Goal: Task Accomplishment & Management: Complete application form

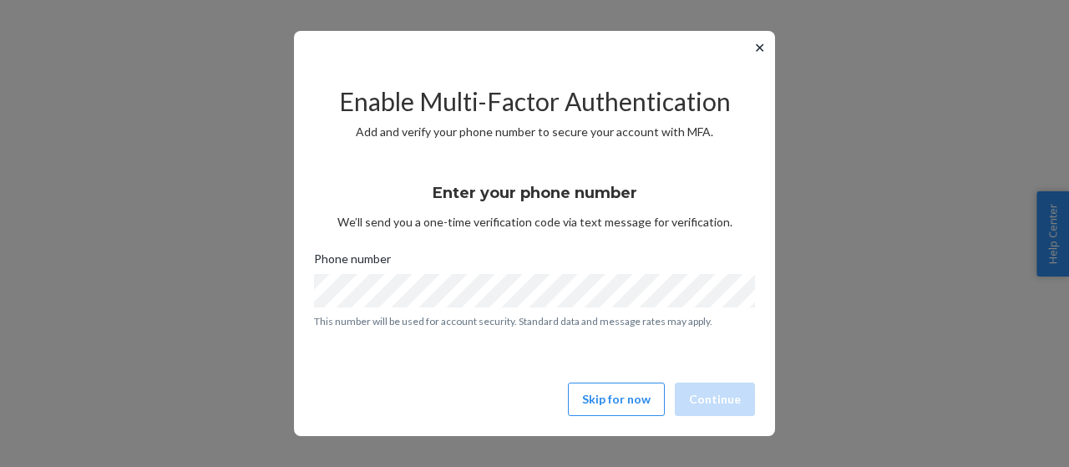
click at [756, 48] on button "✕" at bounding box center [760, 48] width 18 height 20
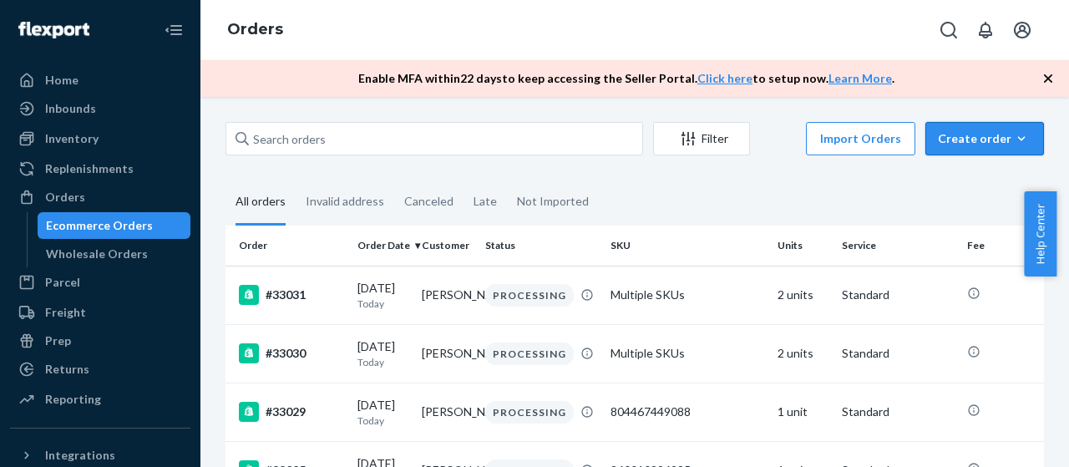
click at [965, 144] on div "Create order" at bounding box center [985, 138] width 94 height 17
click at [962, 176] on span "Ecommerce order" at bounding box center [995, 179] width 104 height 12
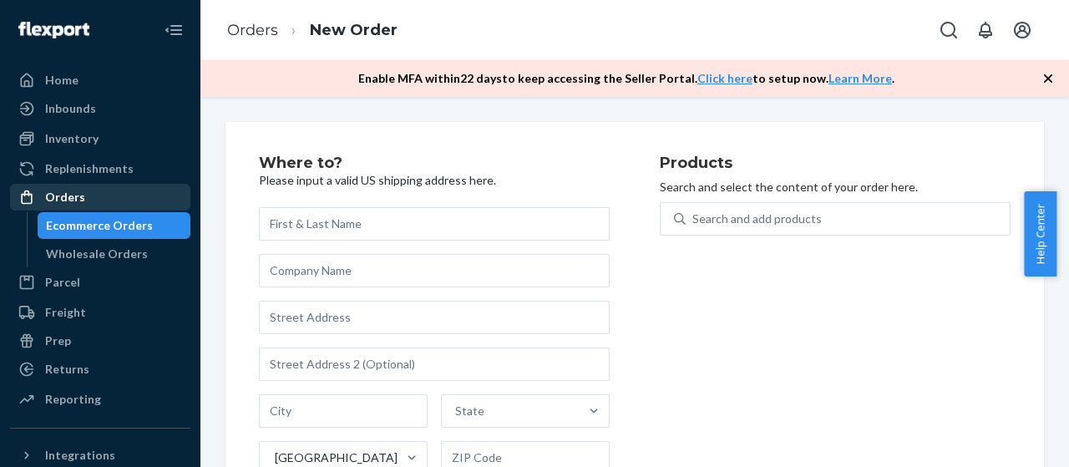
click at [100, 201] on div "Orders" at bounding box center [100, 196] width 177 height 23
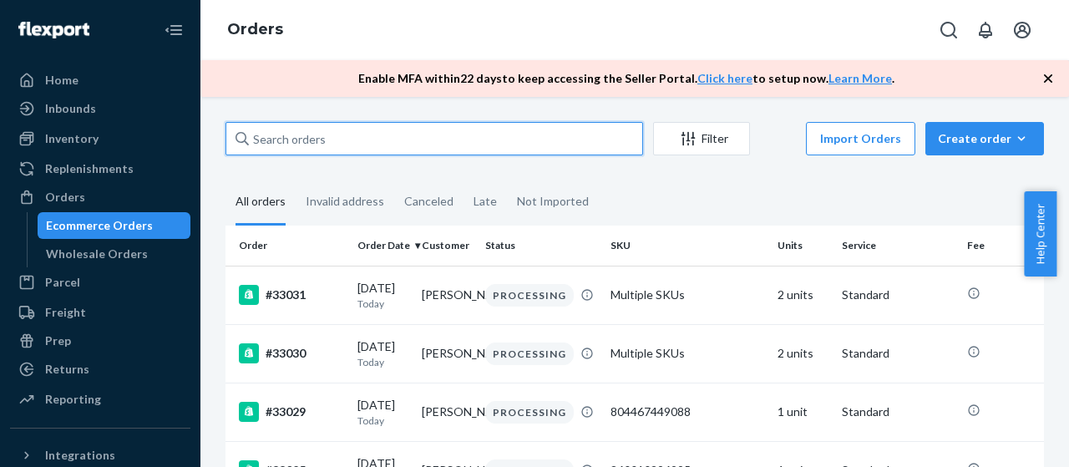
click at [396, 135] on input "text" at bounding box center [435, 138] width 418 height 33
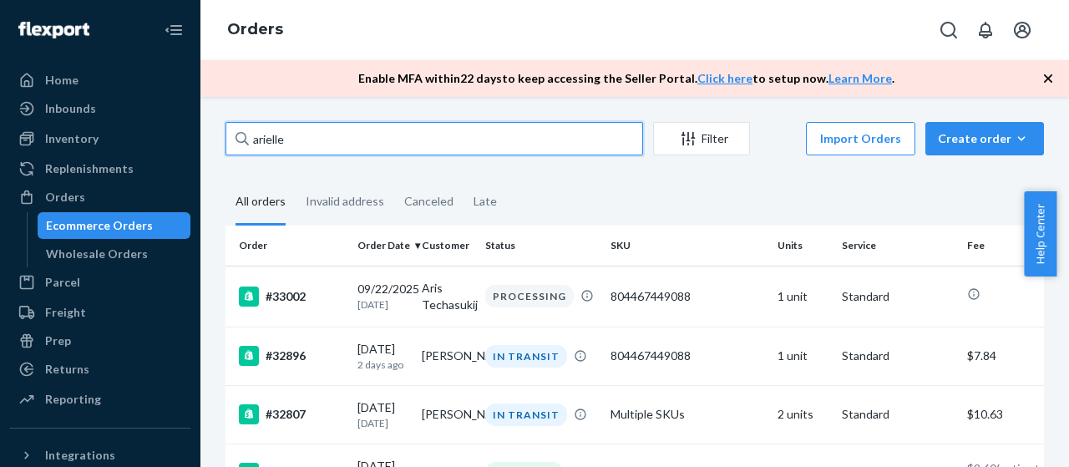
type input "arielle"
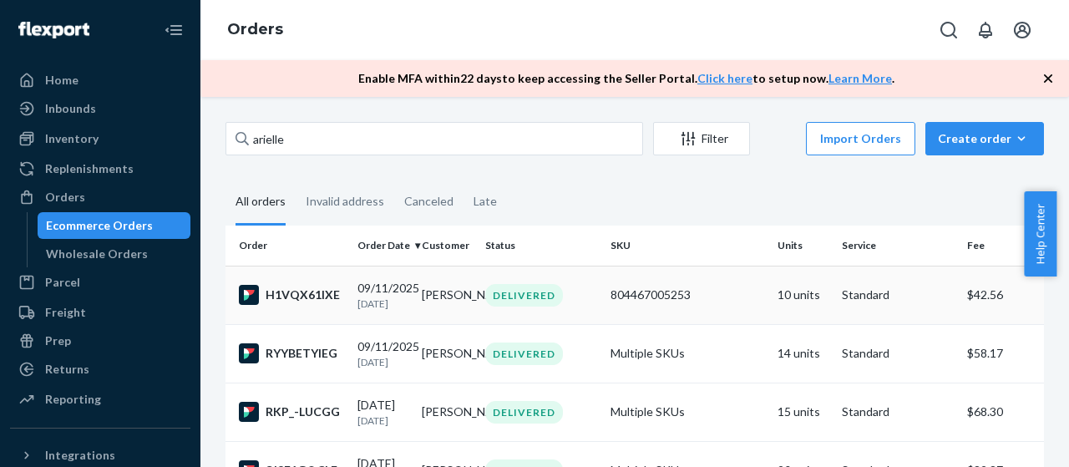
click at [594, 313] on td "DELIVERED" at bounding box center [541, 295] width 125 height 58
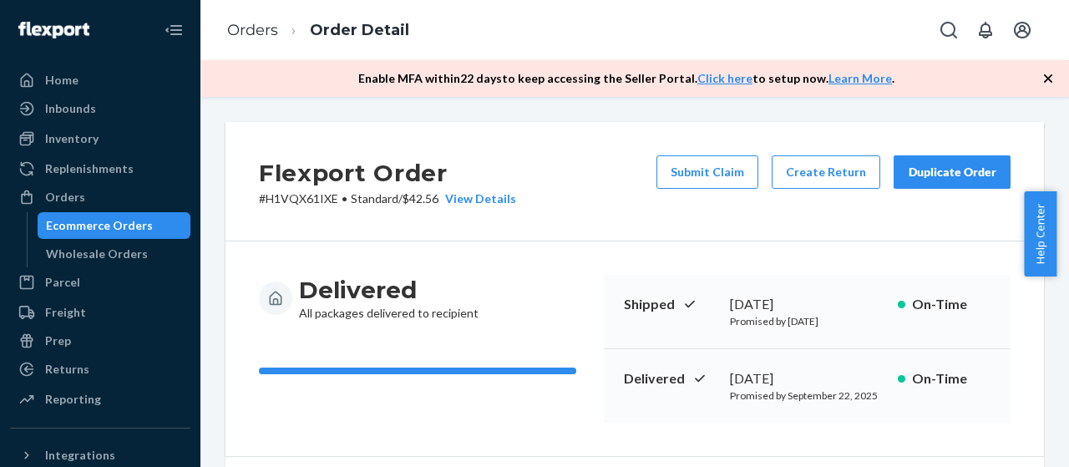
click at [913, 175] on div "Duplicate Order" at bounding box center [952, 172] width 89 height 17
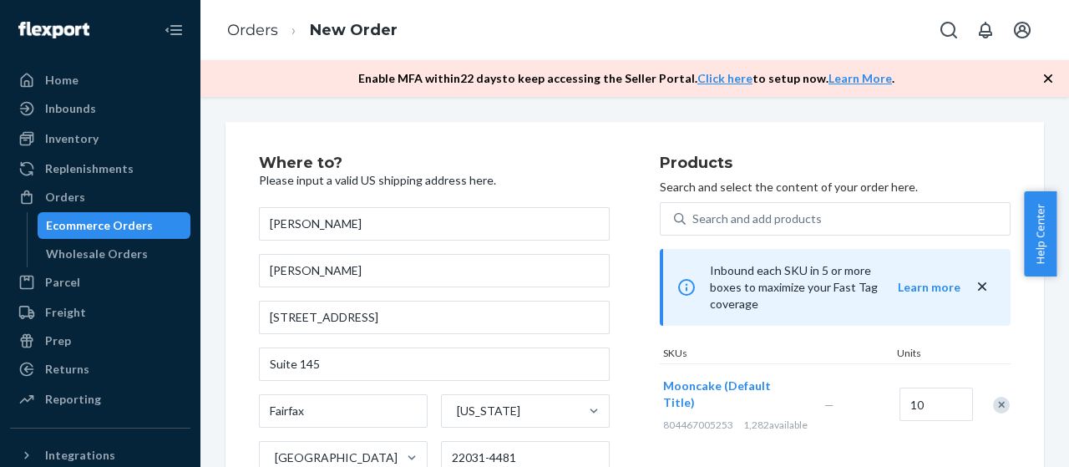
click at [993, 397] on div "Remove Item" at bounding box center [1001, 405] width 17 height 17
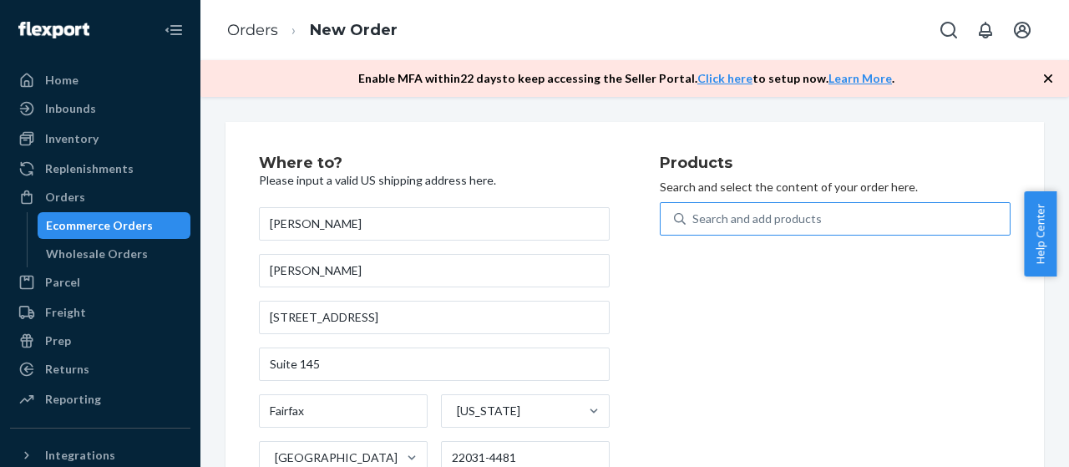
click at [819, 221] on div "Search and add products" at bounding box center [848, 219] width 324 height 30
click at [694, 221] on input "Search and add products" at bounding box center [694, 219] width 2 height 17
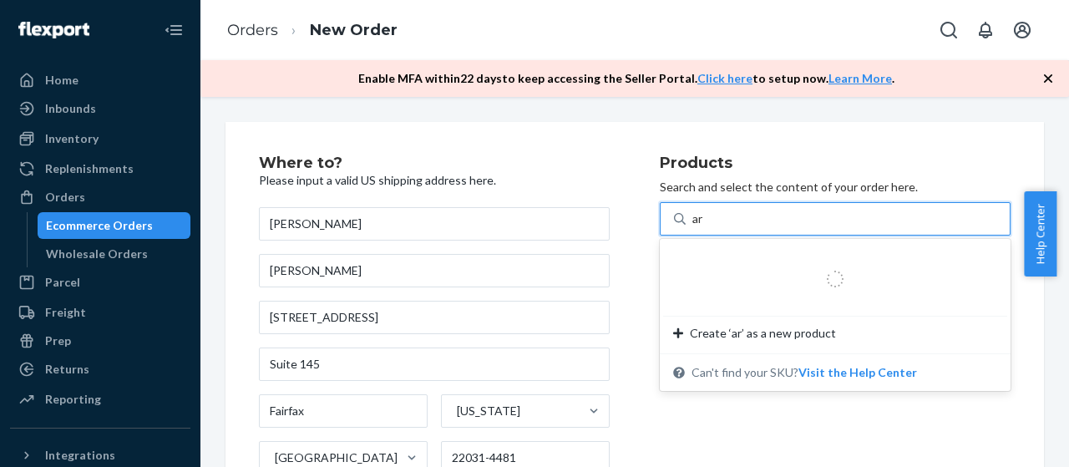
type input "ara"
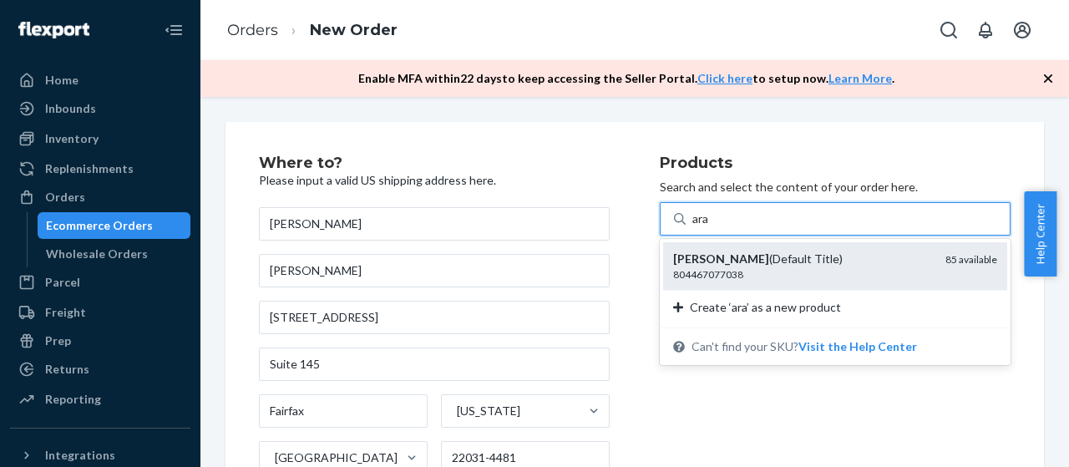
click at [802, 263] on div "[PERSON_NAME] (Default Title)" at bounding box center [802, 259] width 259 height 17
click at [711, 227] on input "ara" at bounding box center [702, 219] width 18 height 17
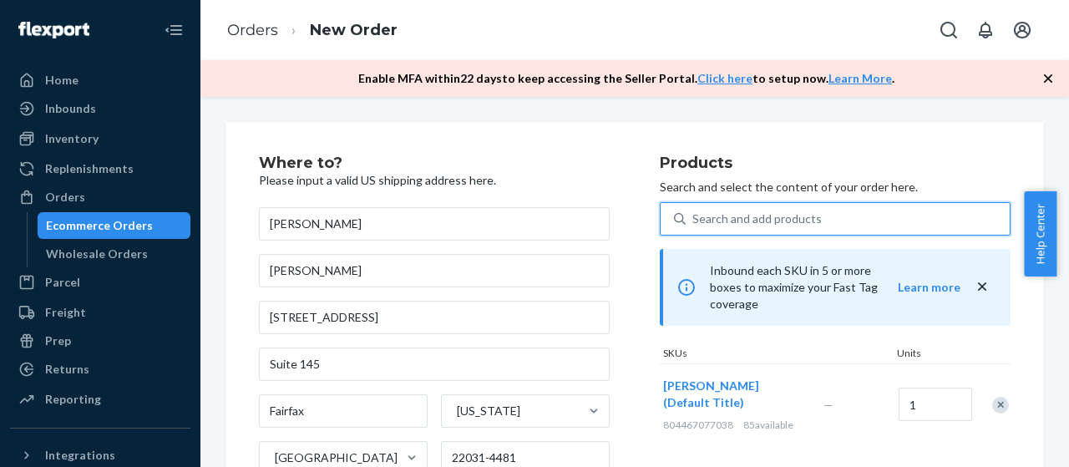
click at [674, 221] on icon at bounding box center [680, 219] width 12 height 12
click at [693, 221] on input "0 results available. Select is focused ,type to refine list, press Down to open…" at bounding box center [694, 219] width 2 height 17
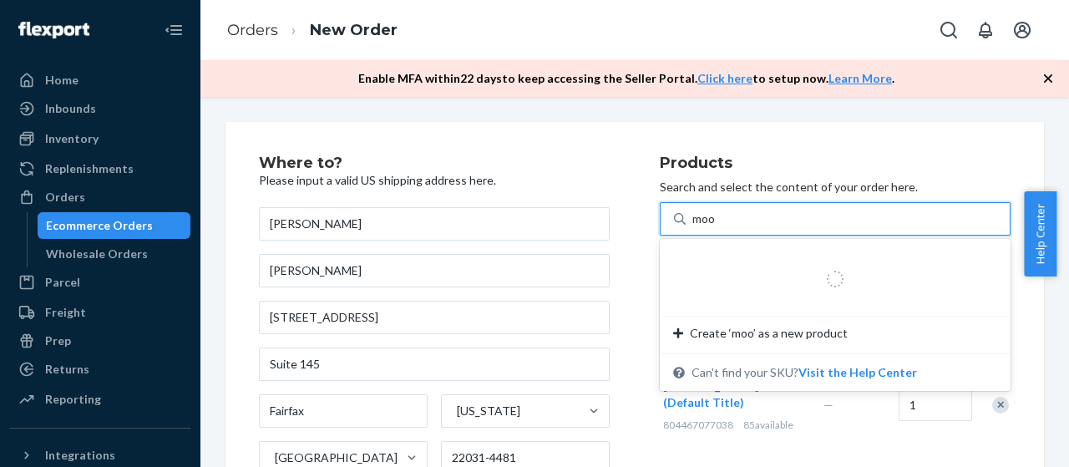
type input "moon"
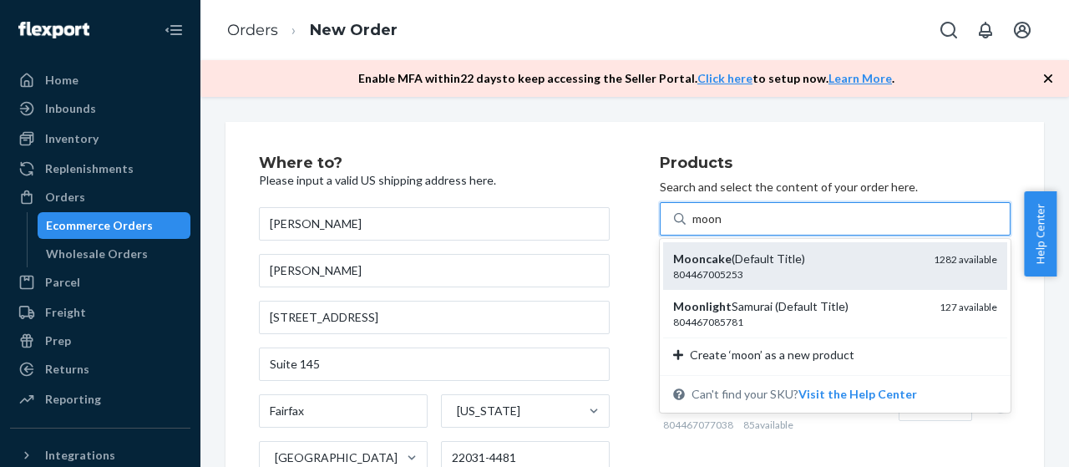
click at [768, 270] on div "804467005253" at bounding box center [796, 274] width 247 height 14
click at [724, 227] on input "moon" at bounding box center [708, 219] width 31 height 17
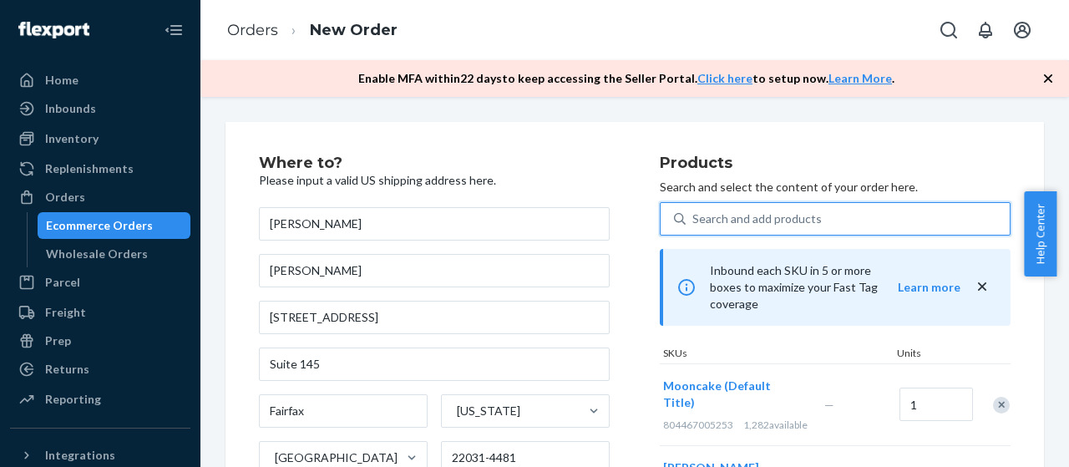
click at [829, 233] on div "Search and add products" at bounding box center [848, 219] width 324 height 30
click at [694, 227] on input "0 results available. Use Up and Down to choose options, press Enter to select t…" at bounding box center [694, 219] width 2 height 17
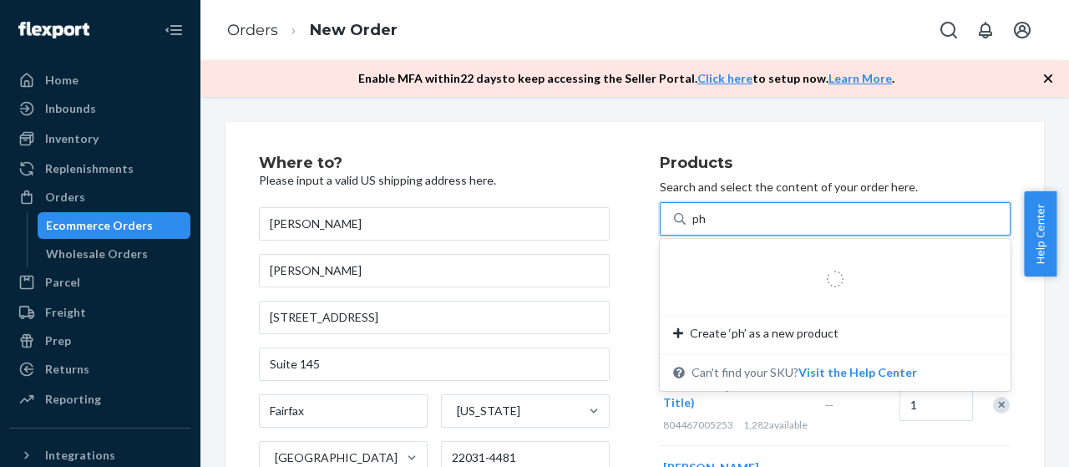
type input "pho"
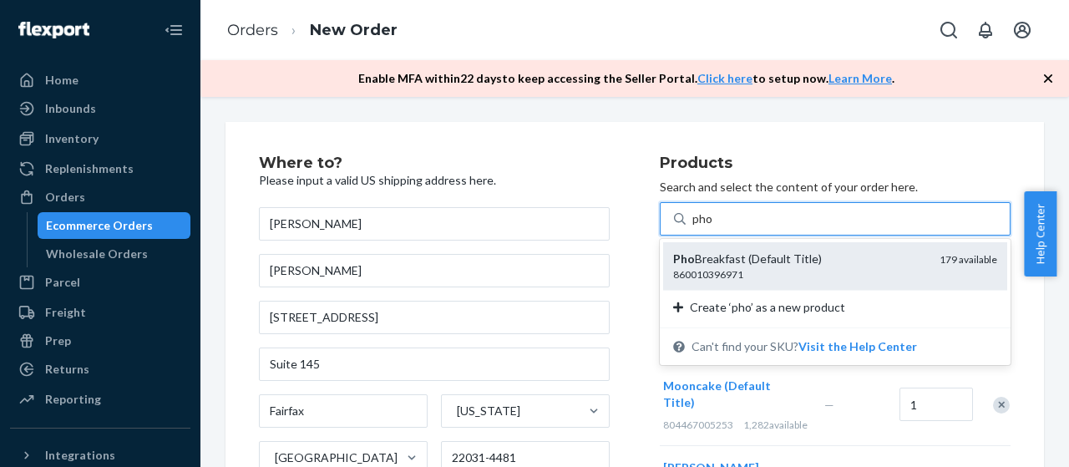
click at [790, 262] on div "Pho Breakfast (Default Title)" at bounding box center [799, 259] width 253 height 17
click at [714, 227] on input "pho" at bounding box center [703, 219] width 21 height 17
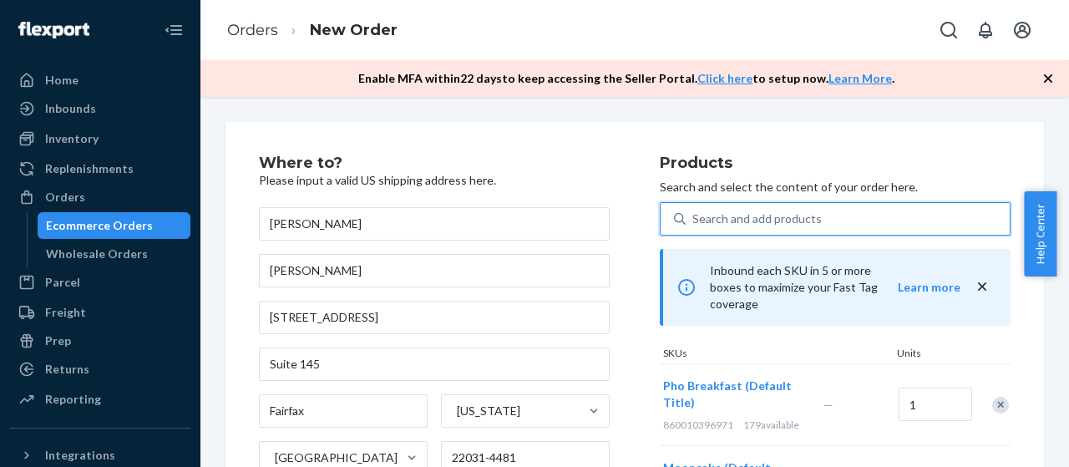
click at [749, 223] on div "Search and add products" at bounding box center [758, 219] width 130 height 17
click at [694, 223] on input "0 results available. Use Up and Down to choose options, press Enter to select t…" at bounding box center [694, 219] width 2 height 17
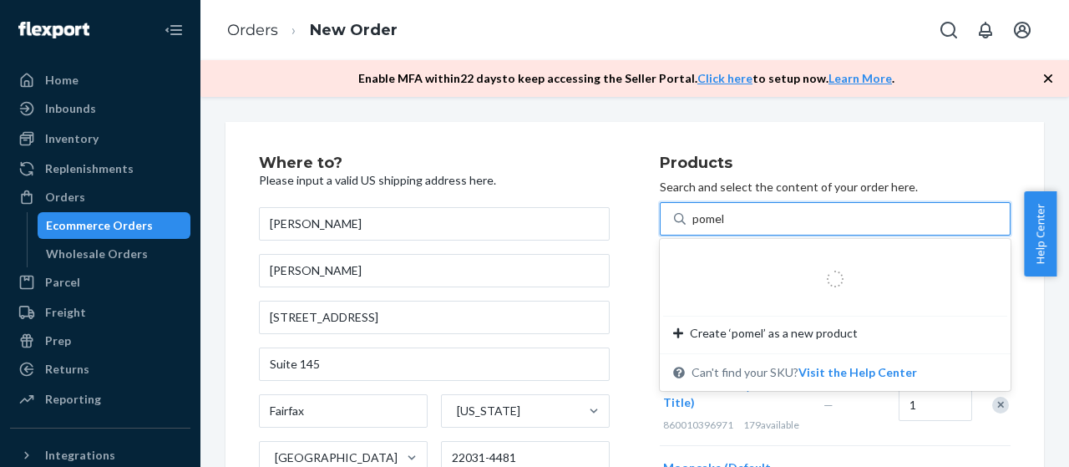
type input "pomelo"
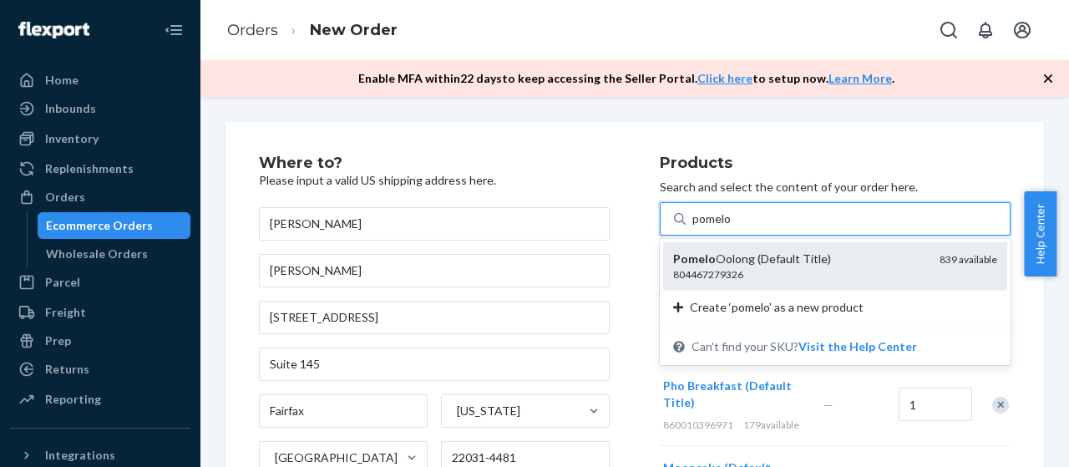
click at [775, 273] on div "804467279326" at bounding box center [799, 274] width 253 height 14
click at [733, 227] on input "pomelo" at bounding box center [713, 219] width 40 height 17
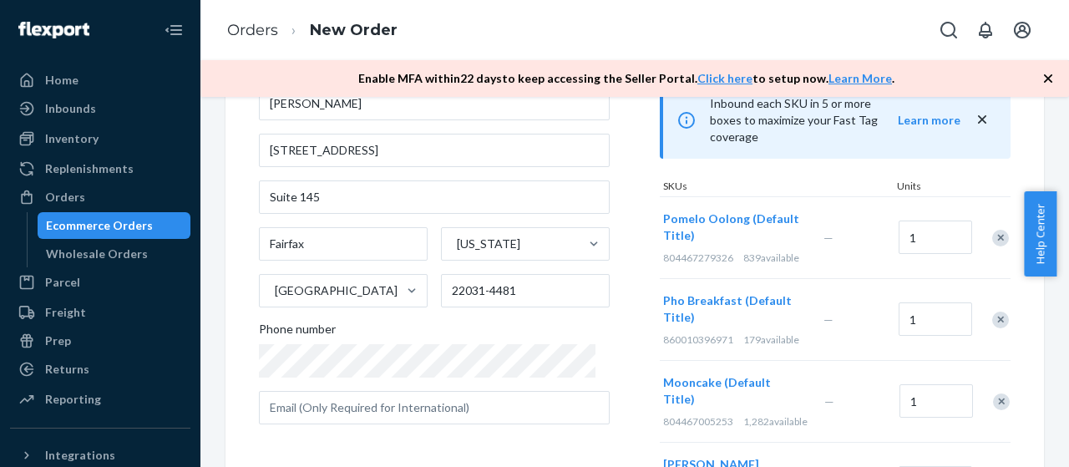
scroll to position [334, 0]
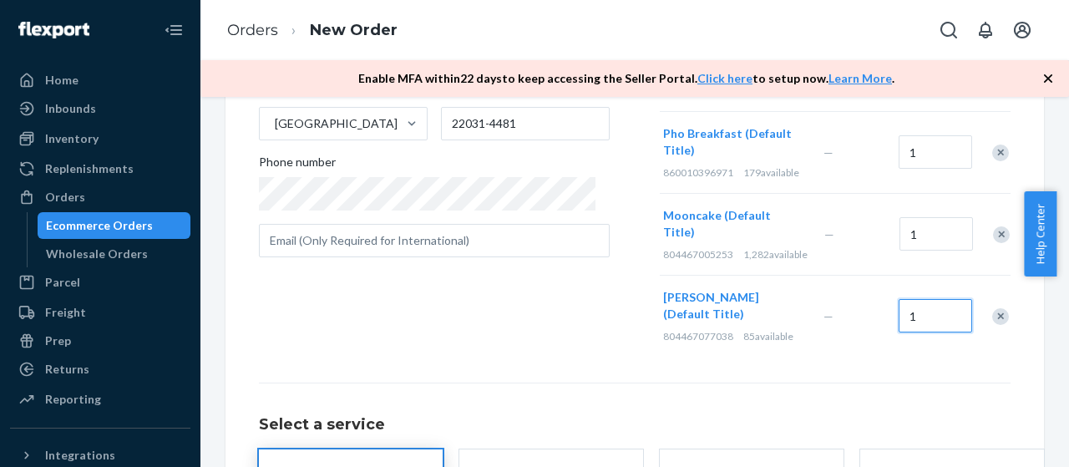
click at [942, 299] on input "1" at bounding box center [936, 315] width 74 height 33
type input "2"
click at [951, 217] on input "1" at bounding box center [937, 233] width 74 height 33
type input "4"
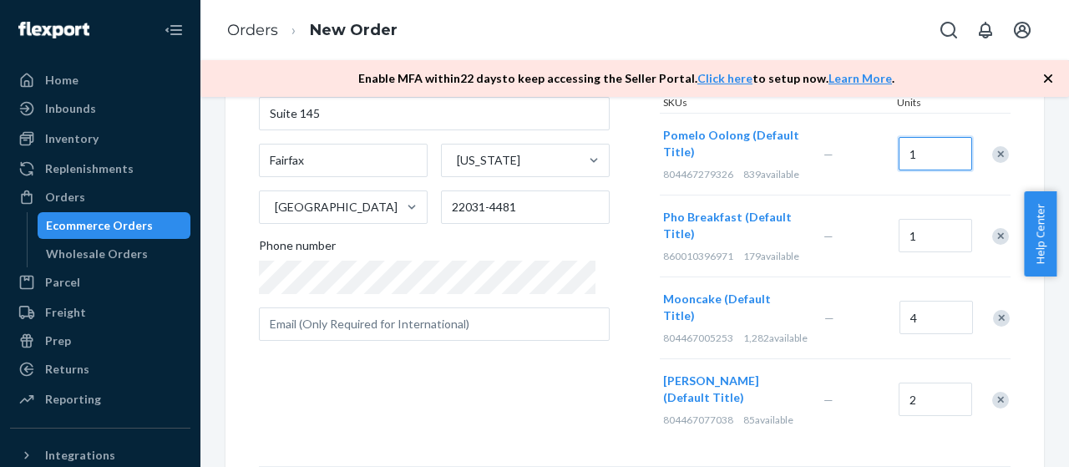
click at [916, 137] on input "1" at bounding box center [936, 153] width 74 height 33
type input "10"
click at [618, 240] on div "Where to? Please input a valid US shipping address here. [PERSON_NAME] [PERSON_…" at bounding box center [459, 173] width 401 height 536
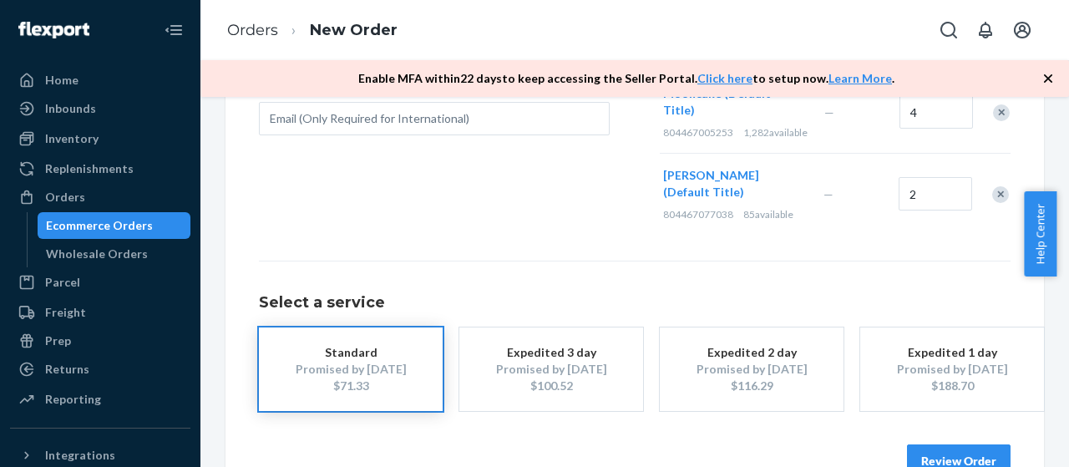
scroll to position [466, 0]
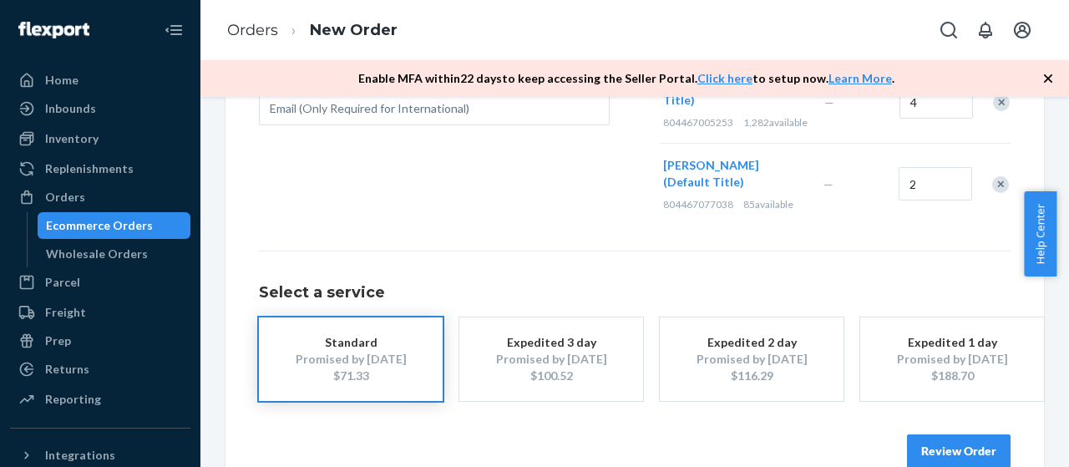
click at [956, 434] on button "Review Order" at bounding box center [959, 450] width 104 height 33
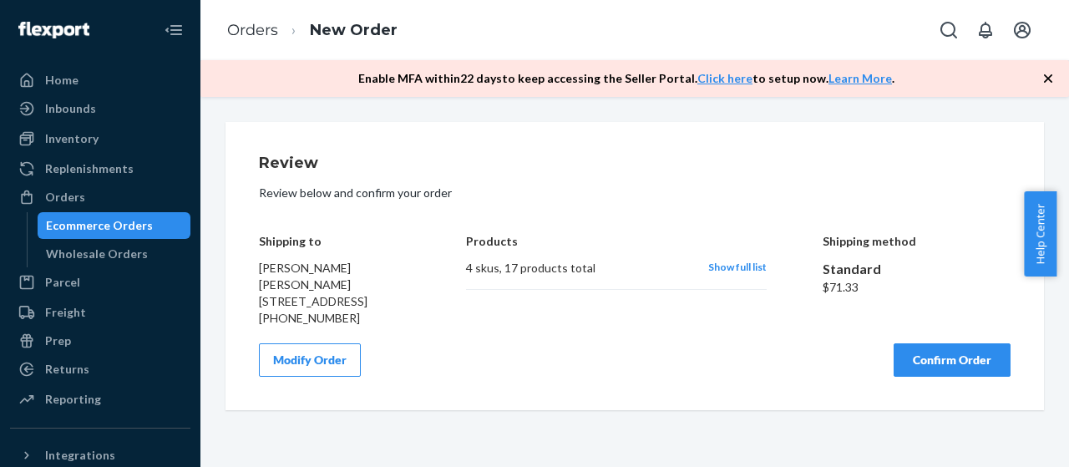
scroll to position [0, 0]
click at [738, 273] on div "Show full list" at bounding box center [738, 268] width 58 height 17
click at [734, 270] on span "Show full list" at bounding box center [738, 267] width 58 height 13
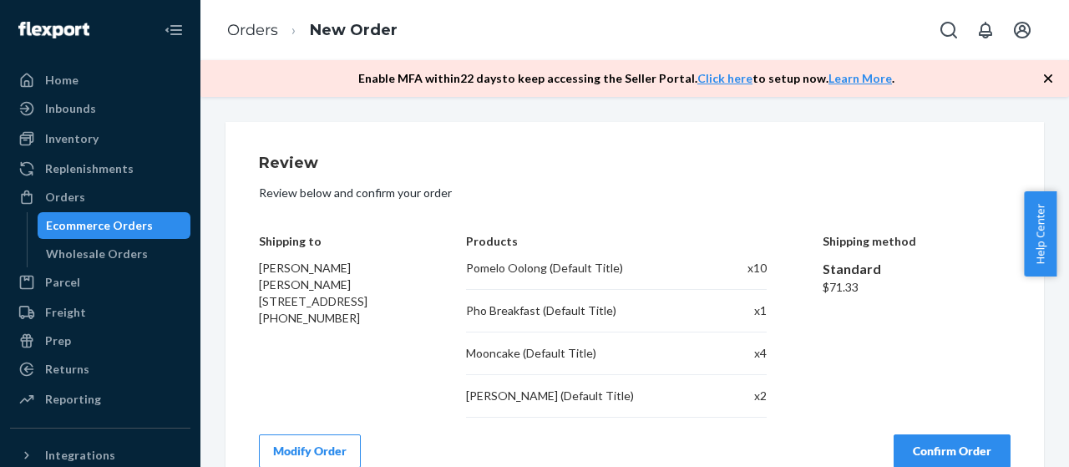
click at [734, 270] on div "x 10" at bounding box center [743, 268] width 48 height 17
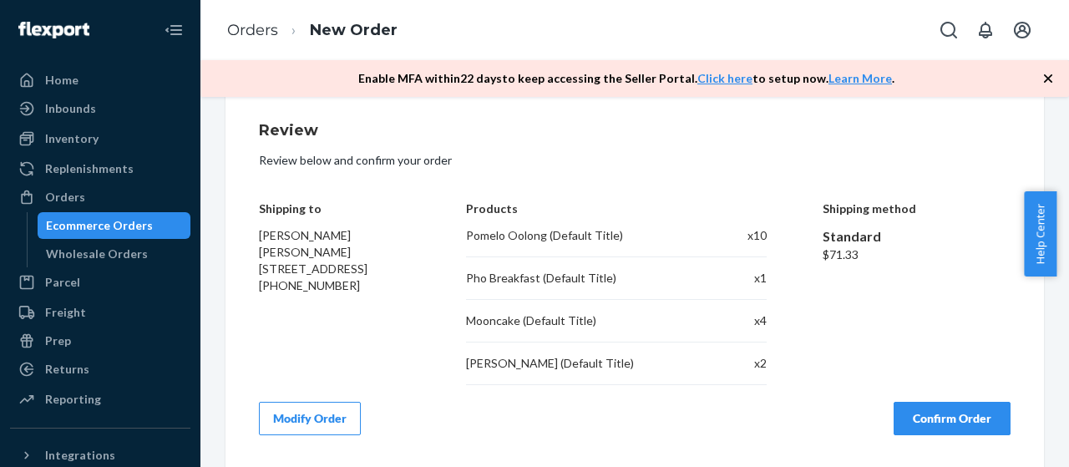
click at [974, 415] on button "Confirm Order" at bounding box center [952, 418] width 117 height 33
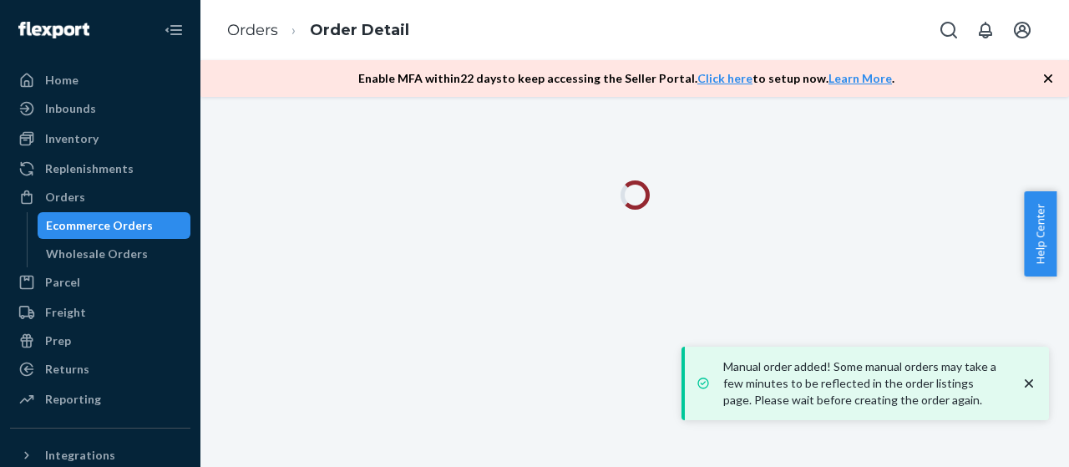
click at [1038, 384] on div "Manual order added! Some manual orders may take a few minutes to be reflected i…" at bounding box center [867, 383] width 351 height 60
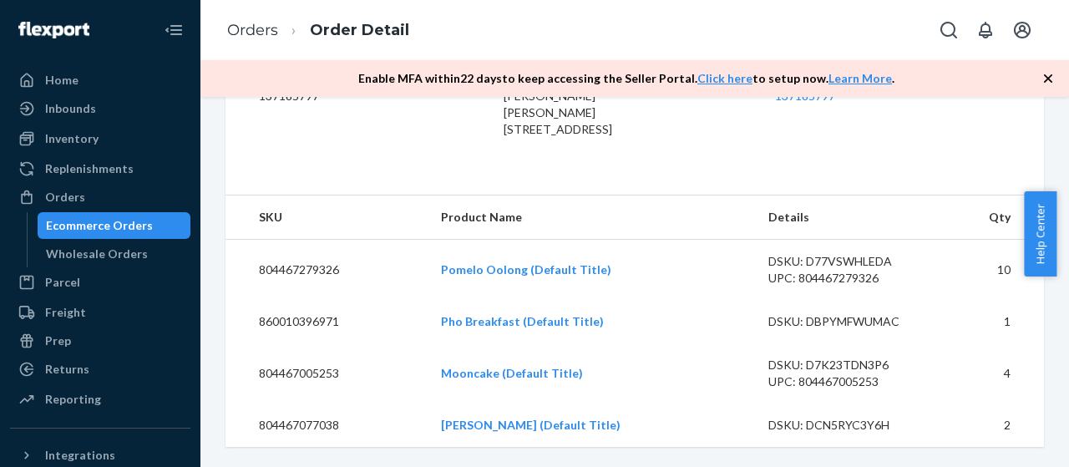
scroll to position [251, 0]
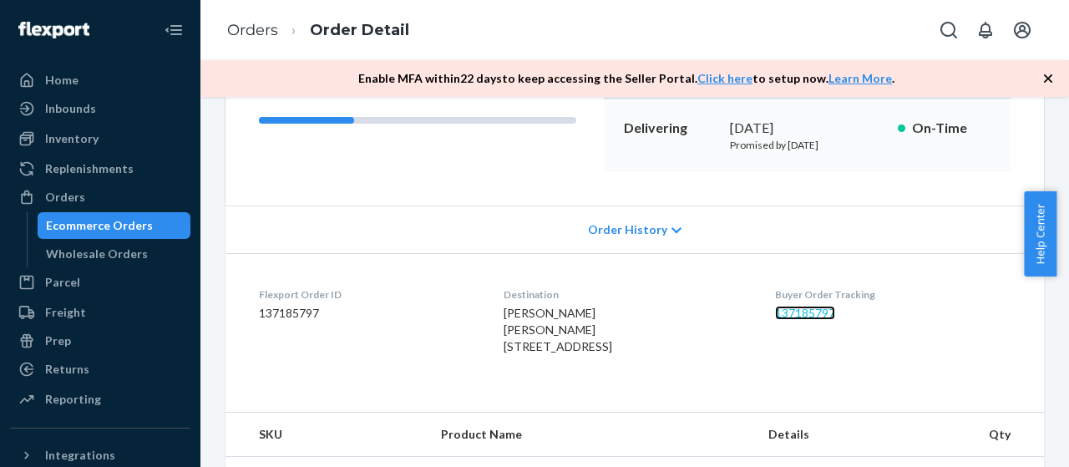
click at [811, 312] on link "137185797" at bounding box center [805, 313] width 60 height 14
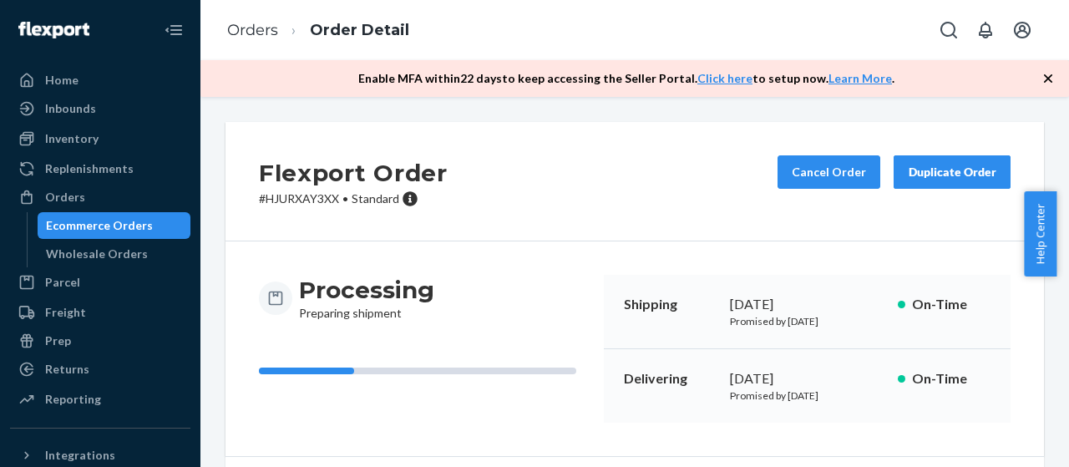
click at [976, 166] on div "Duplicate Order" at bounding box center [952, 172] width 89 height 17
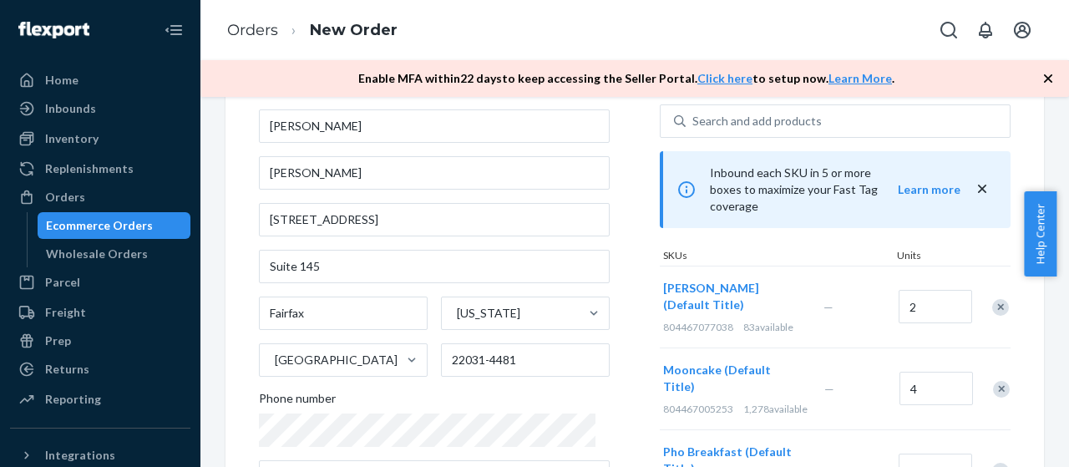
scroll to position [167, 0]
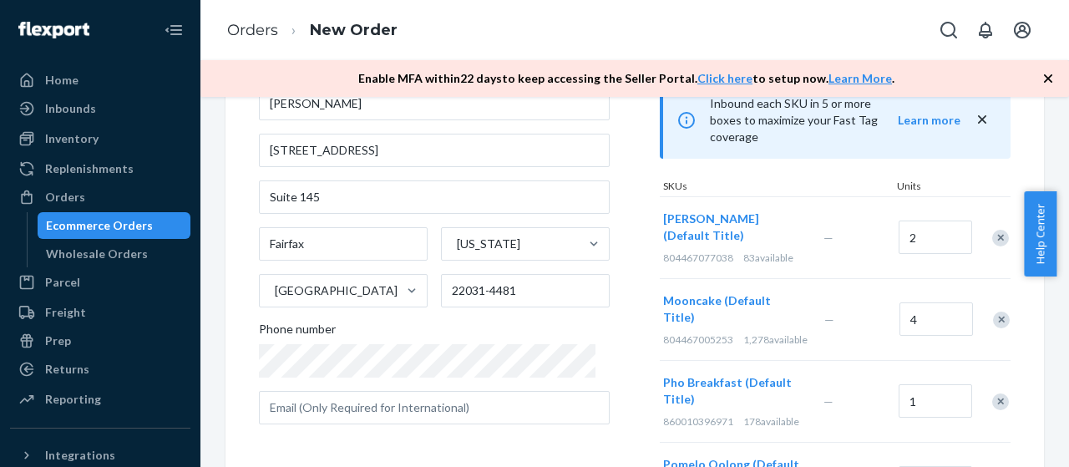
click at [993, 230] on div "Remove Item" at bounding box center [1001, 238] width 17 height 17
click at [991, 216] on div at bounding box center [993, 238] width 42 height 44
click at [993, 230] on div "Remove Item" at bounding box center [1001, 238] width 17 height 17
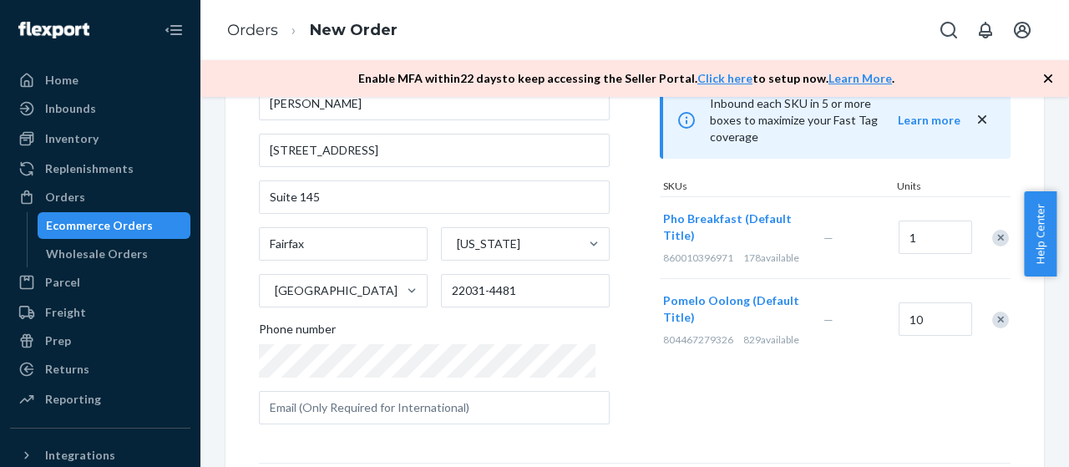
click at [993, 230] on div "Remove Item" at bounding box center [1001, 238] width 17 height 17
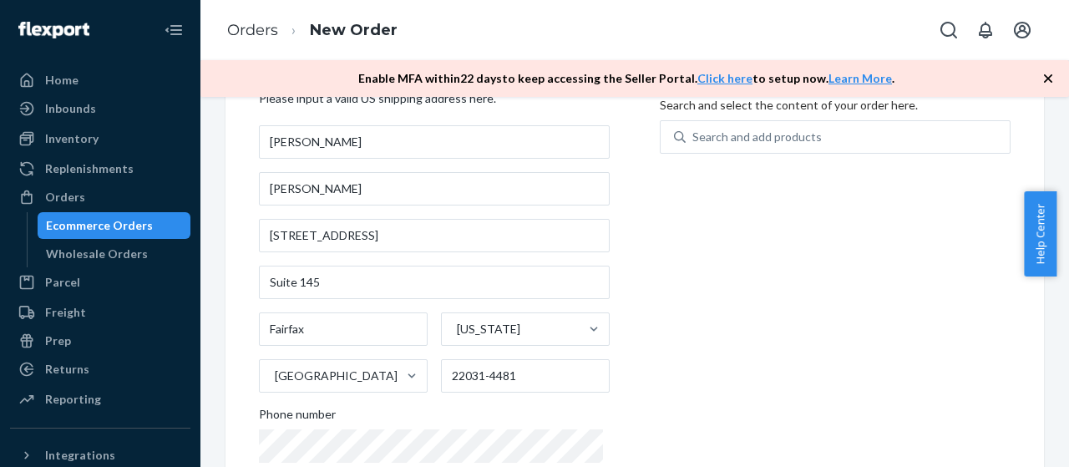
scroll to position [0, 0]
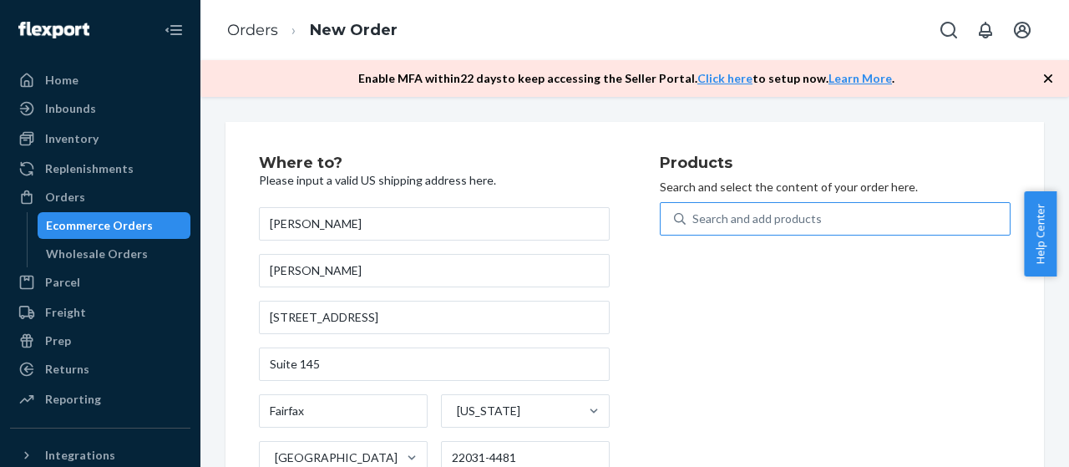
click at [799, 221] on div "Search and add products" at bounding box center [758, 219] width 130 height 17
click at [694, 221] on input "Search and add products" at bounding box center [694, 219] width 2 height 17
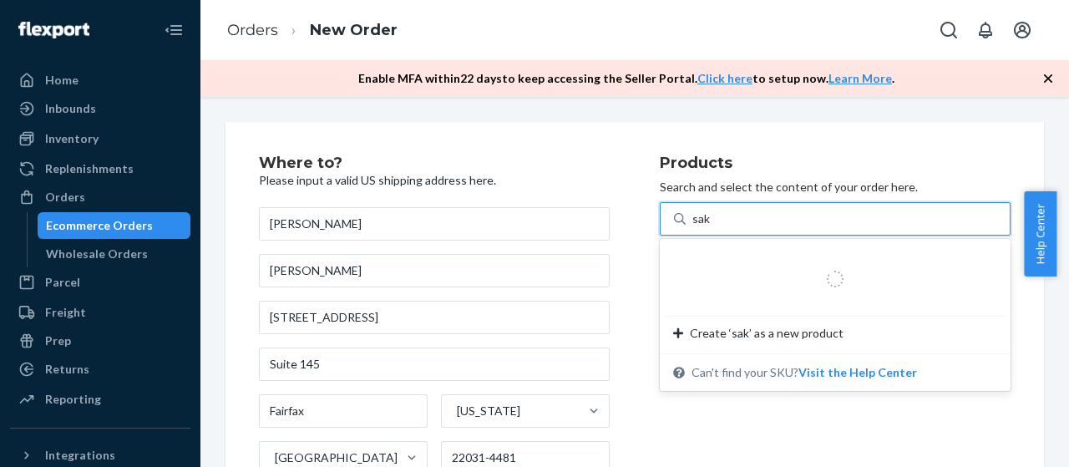
type input "saku"
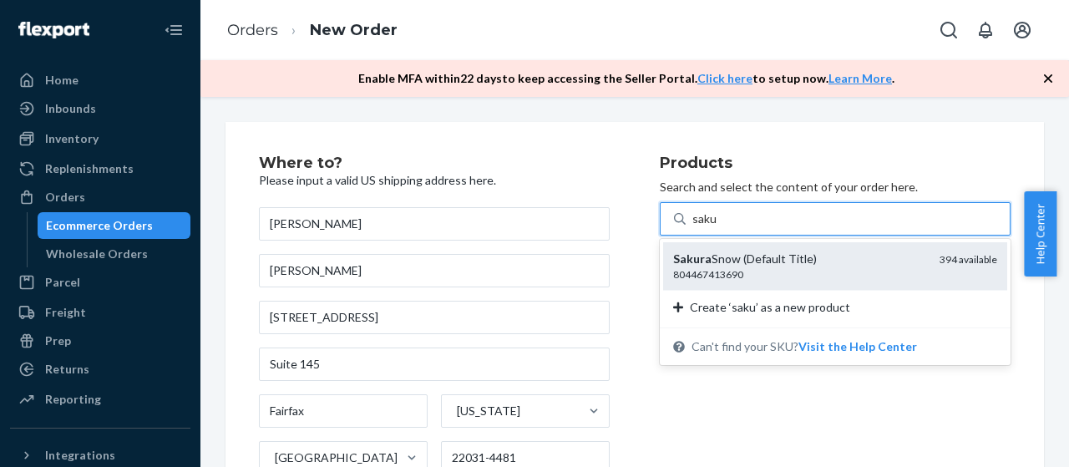
click at [766, 265] on div "[PERSON_NAME] (Default Title)" at bounding box center [799, 259] width 253 height 17
click at [718, 227] on input "saku" at bounding box center [705, 219] width 25 height 17
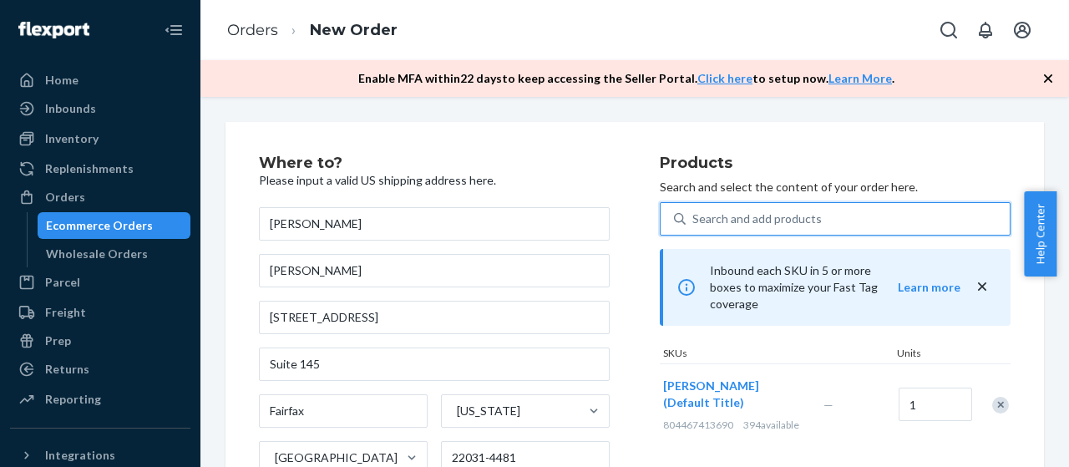
click at [759, 217] on div "Search and add products" at bounding box center [758, 219] width 130 height 17
click at [694, 217] on input "0 results available. Select is focused ,type to refine list, press Down to open…" at bounding box center [694, 219] width 2 height 17
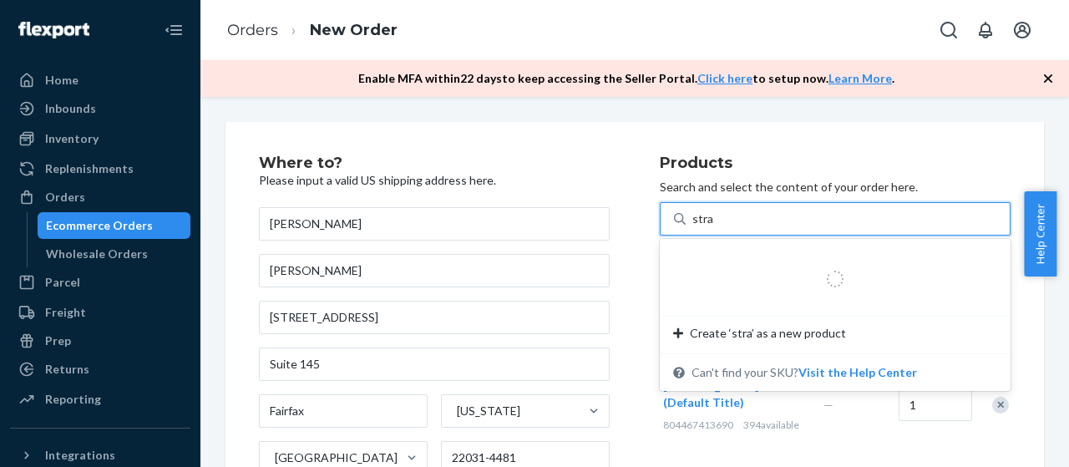
type input "straw"
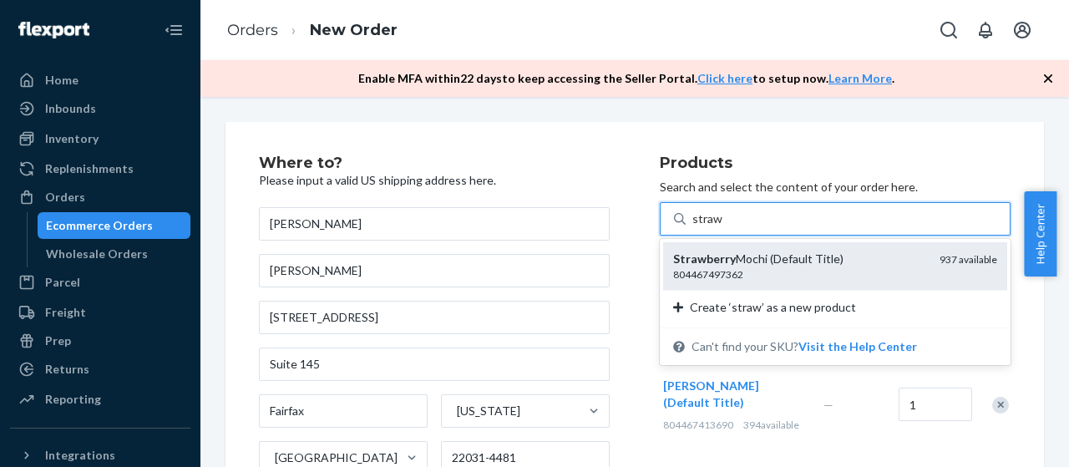
click at [770, 272] on div "804467497362" at bounding box center [799, 274] width 253 height 14
click at [723, 227] on input "straw" at bounding box center [708, 219] width 30 height 17
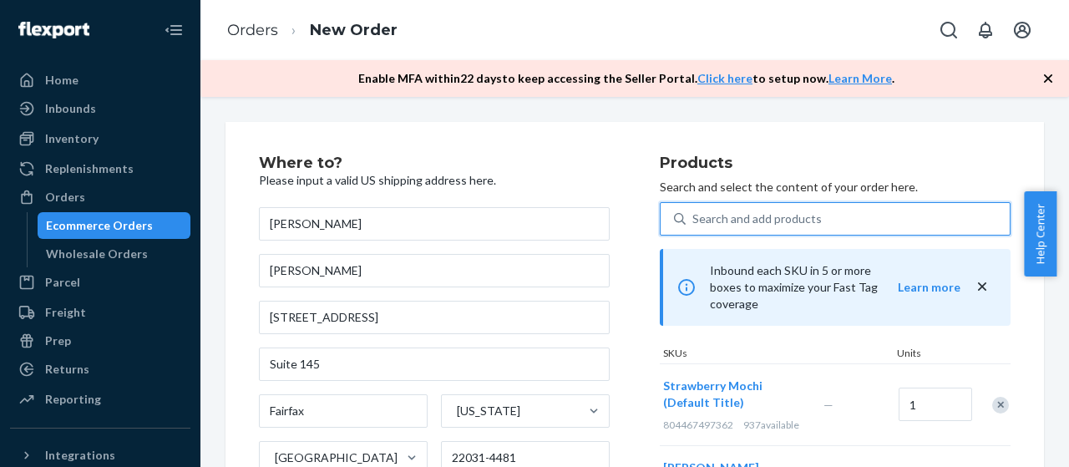
click at [754, 229] on div "Search and add products" at bounding box center [848, 219] width 324 height 30
click at [694, 227] on input "0 results available. Select is focused ,type to refine list, press Down to open…" at bounding box center [694, 219] width 2 height 17
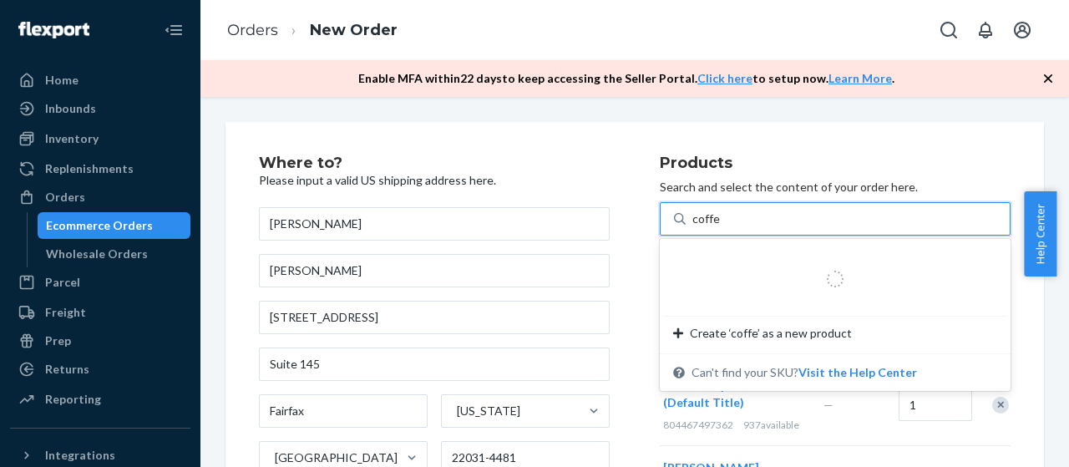
type input "coffee"
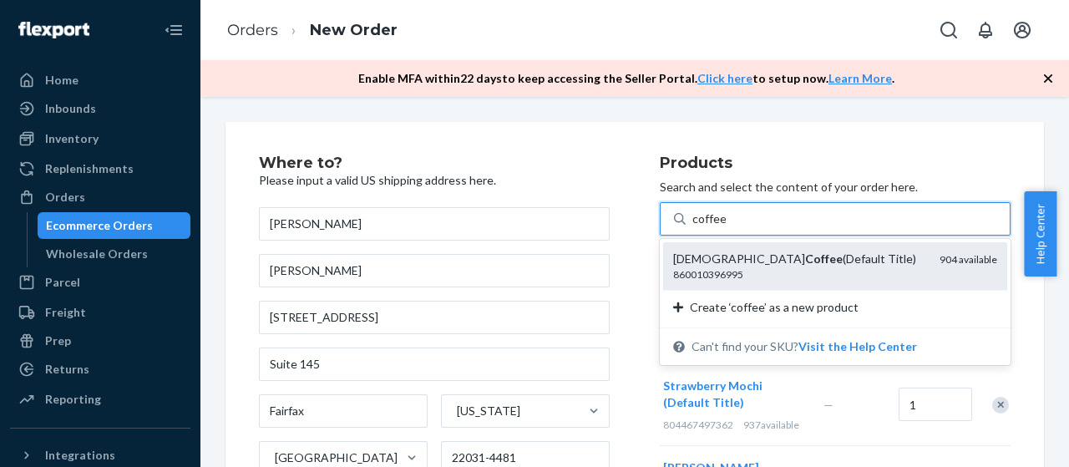
click at [775, 270] on div "860010396995" at bounding box center [799, 274] width 253 height 14
click at [726, 227] on input "coffee" at bounding box center [709, 219] width 33 height 17
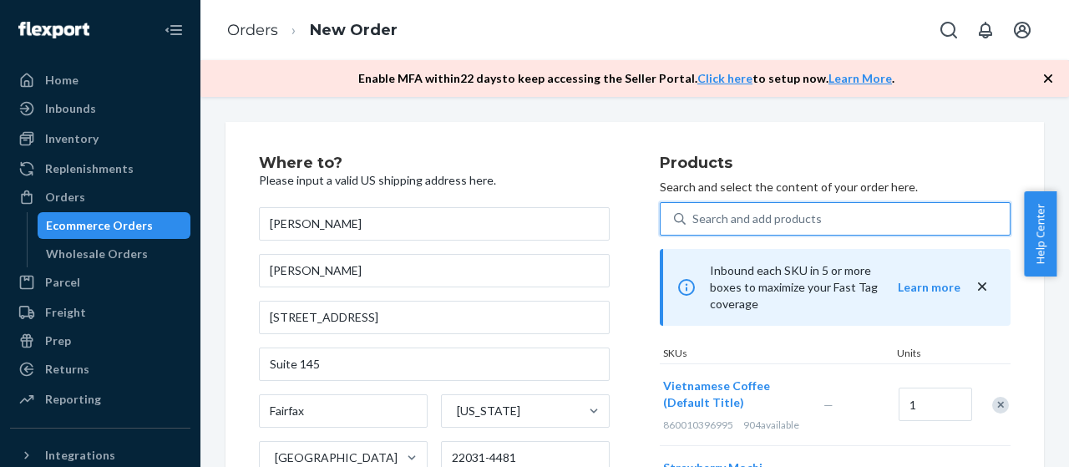
click at [785, 212] on div "Search and add products" at bounding box center [758, 219] width 130 height 17
click at [694, 212] on input "0 results available. Select is focused ,type to refine list, press Down to open…" at bounding box center [694, 219] width 2 height 17
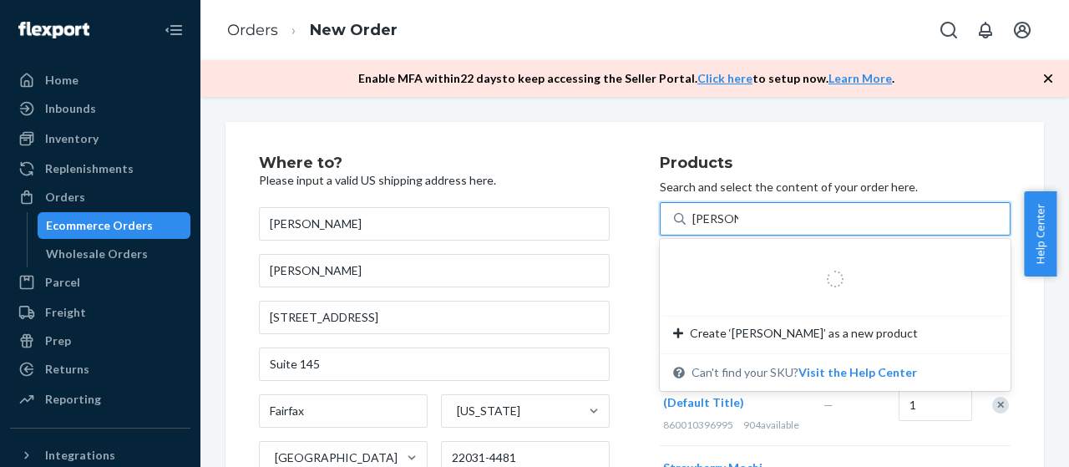
type input "white rice"
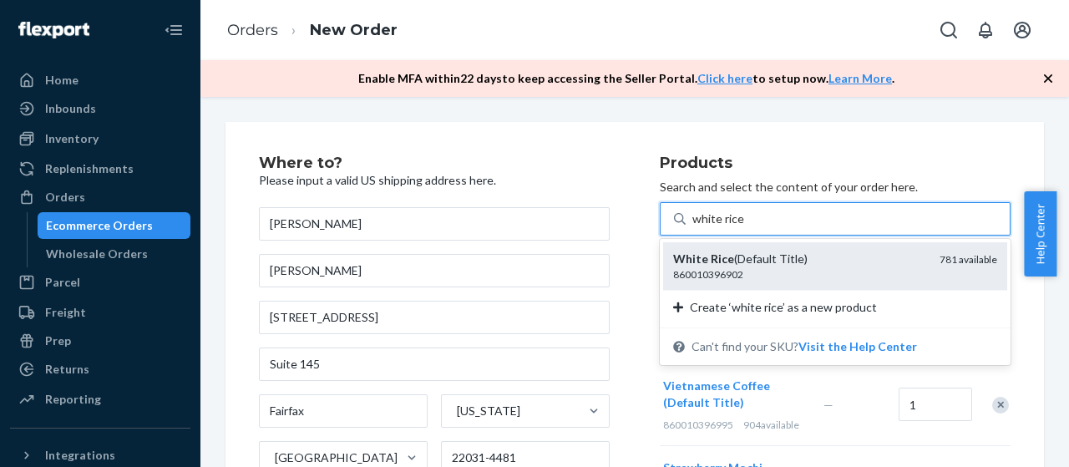
click at [790, 249] on div "White Rice (Default Title) 860010396902 781 available" at bounding box center [835, 266] width 344 height 48
click at [744, 227] on input "white rice" at bounding box center [719, 219] width 52 height 17
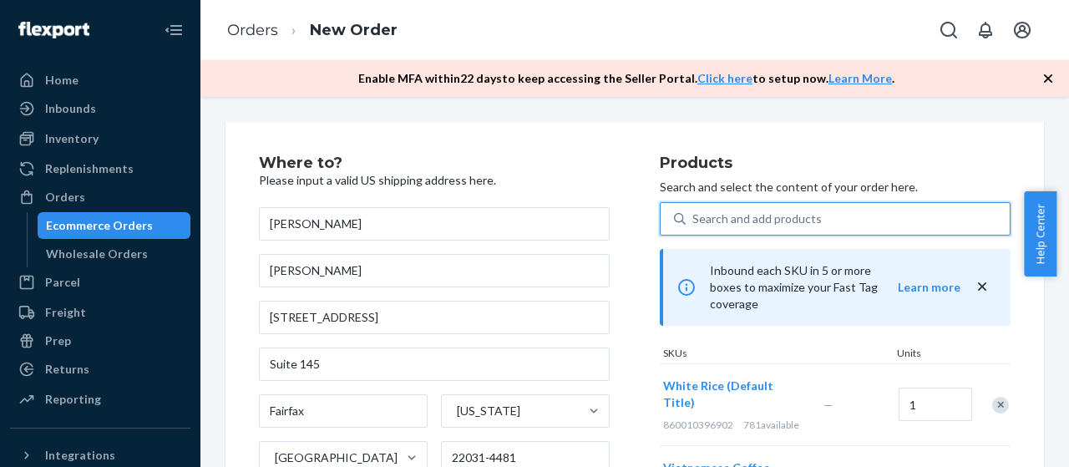
click at [760, 211] on div "Search and add products" at bounding box center [758, 219] width 130 height 17
click at [694, 211] on input "0 results available. Select is focused ,type to refine list, press Down to open…" at bounding box center [694, 219] width 2 height 17
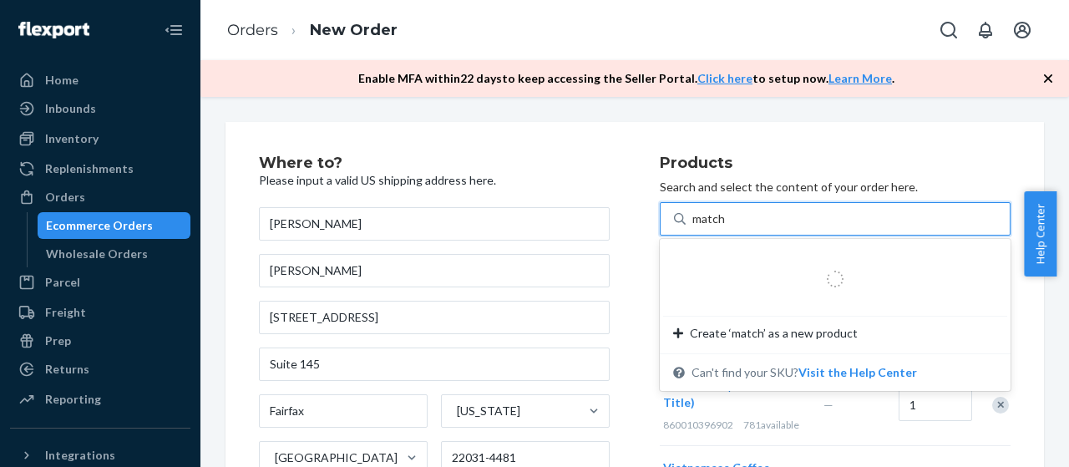
type input "matcha"
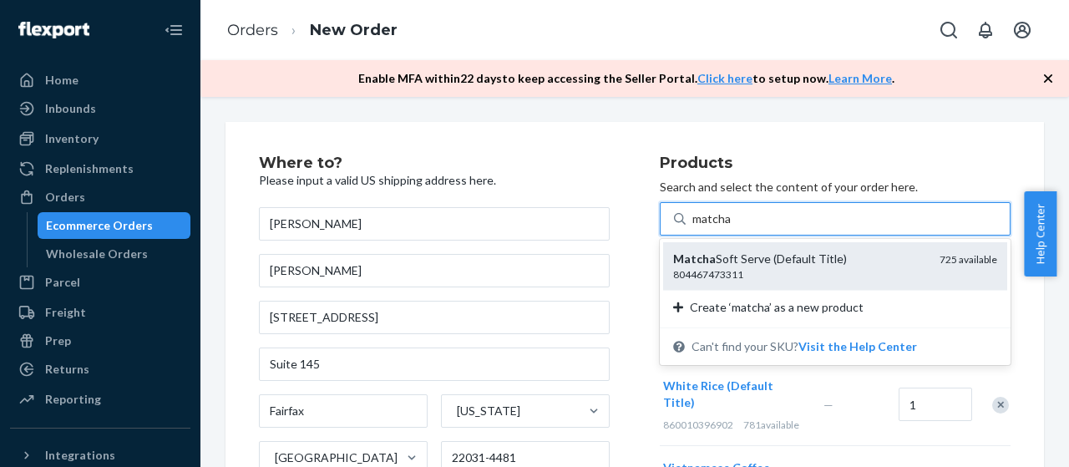
click at [743, 246] on div "Matcha Soft Serve (Default Title) 804467473311 725 available" at bounding box center [835, 266] width 344 height 48
click at [732, 227] on input "matcha" at bounding box center [712, 219] width 39 height 17
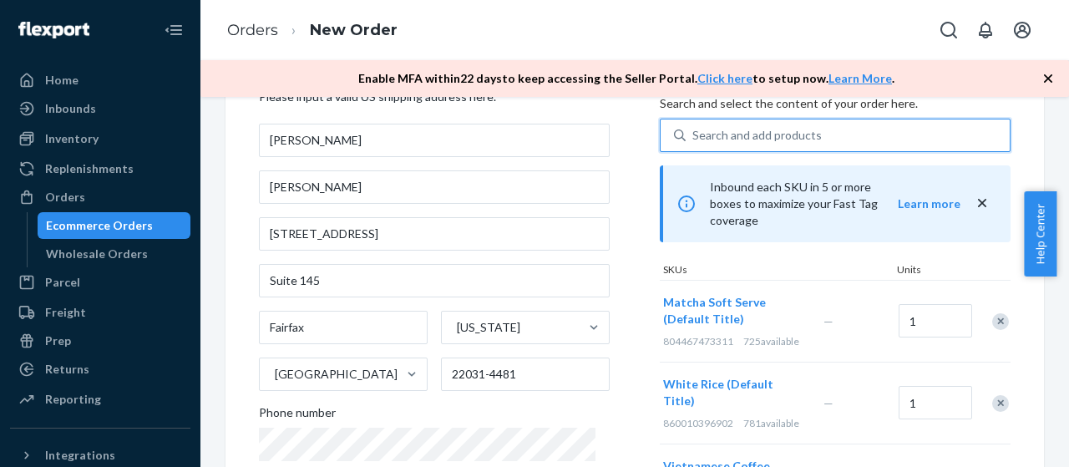
scroll to position [334, 0]
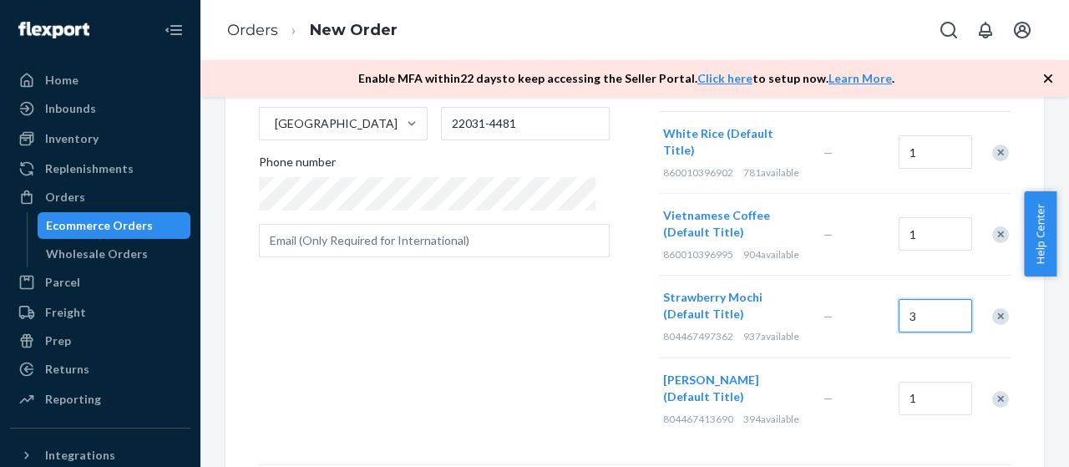
type input "3"
click at [917, 217] on input "1" at bounding box center [936, 233] width 74 height 33
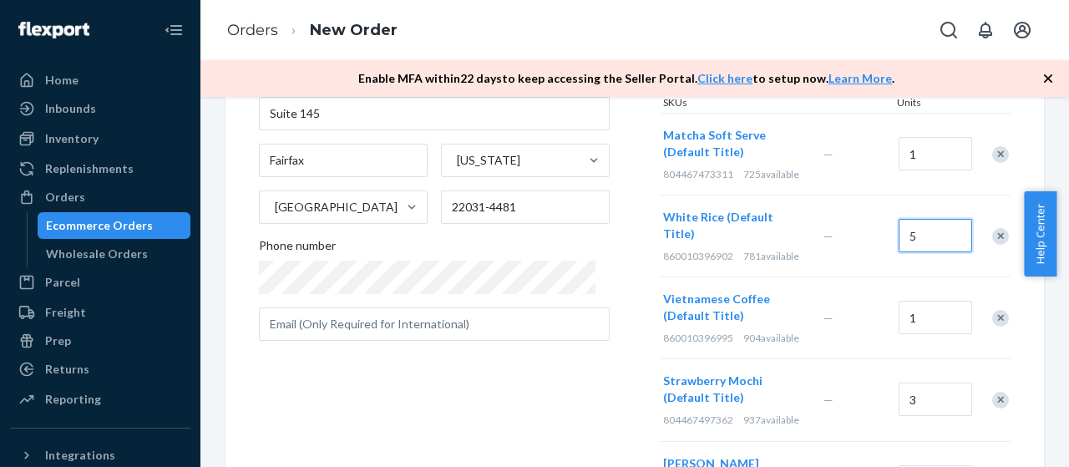
type input "5"
click at [594, 400] on div "Where to? Please input a valid US shipping address here. [PERSON_NAME] [PERSON_…" at bounding box center [459, 214] width 401 height 618
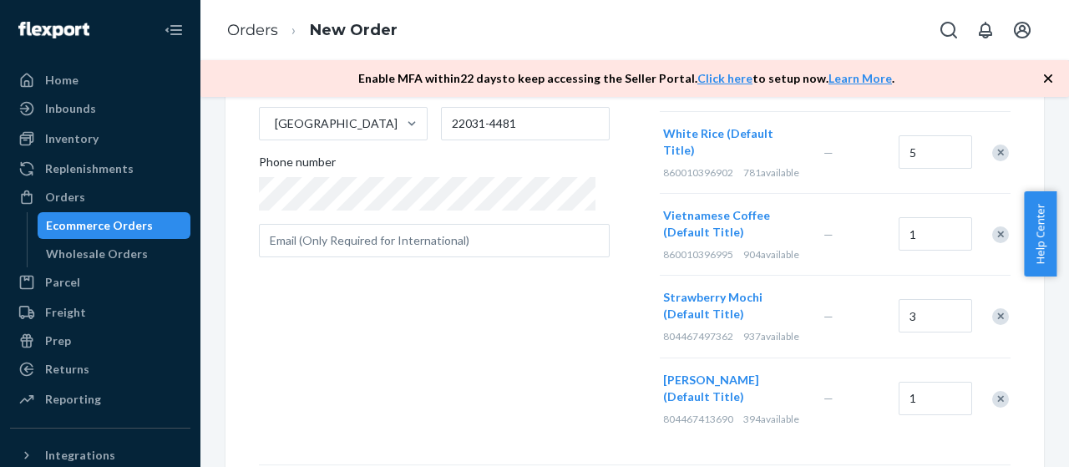
scroll to position [550, 0]
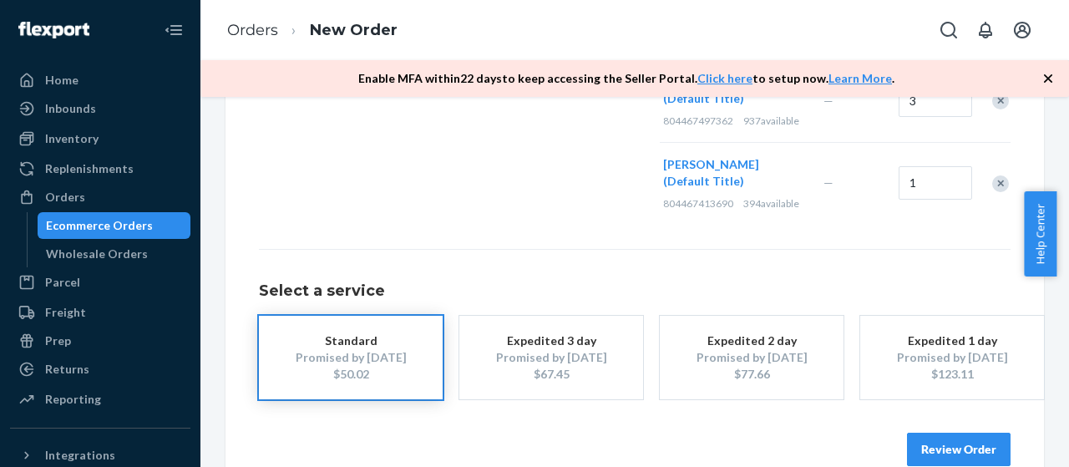
click at [929, 433] on button "Review Order" at bounding box center [959, 449] width 104 height 33
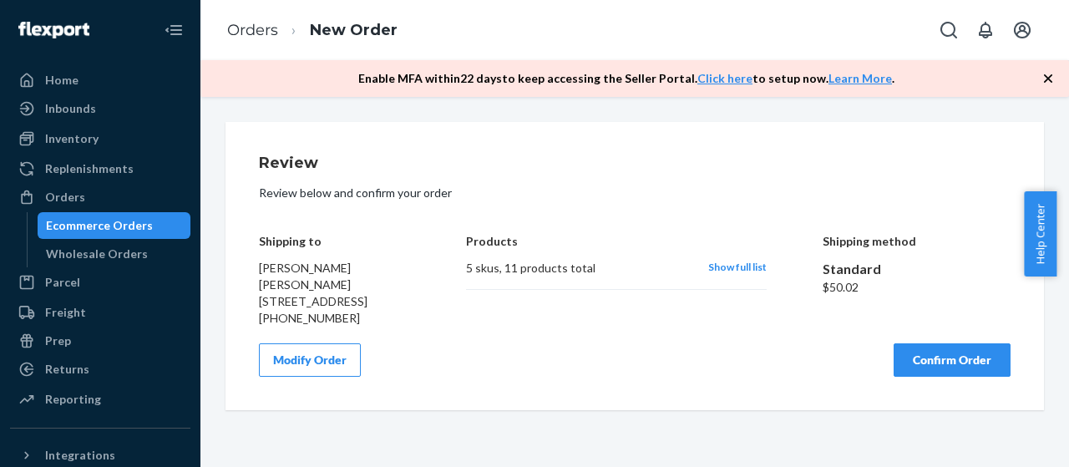
click at [715, 263] on span "Show full list" at bounding box center [738, 267] width 58 height 13
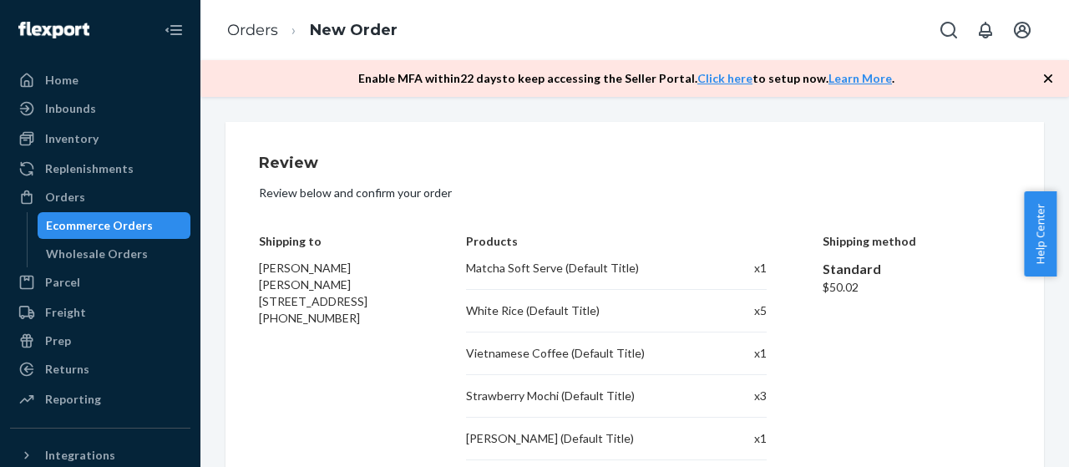
scroll to position [75, 0]
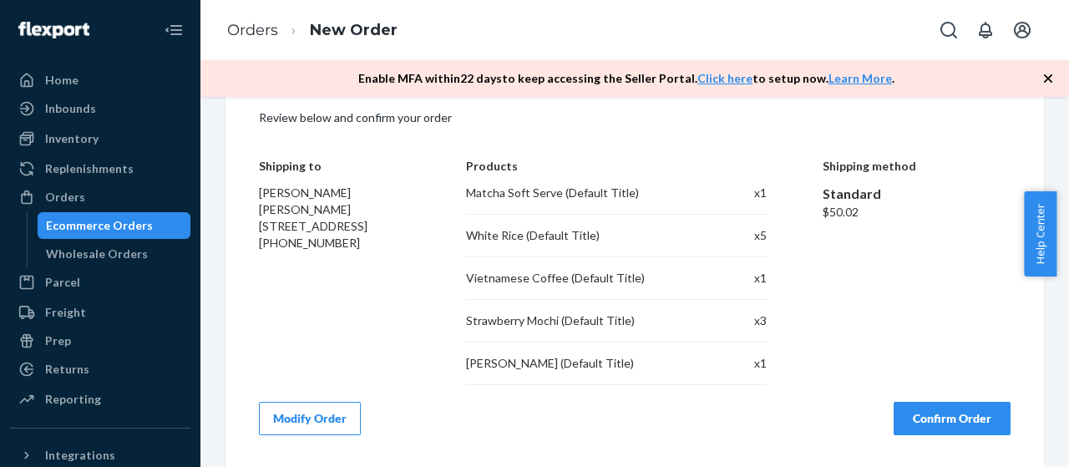
click at [935, 411] on button "Confirm Order" at bounding box center [952, 418] width 117 height 33
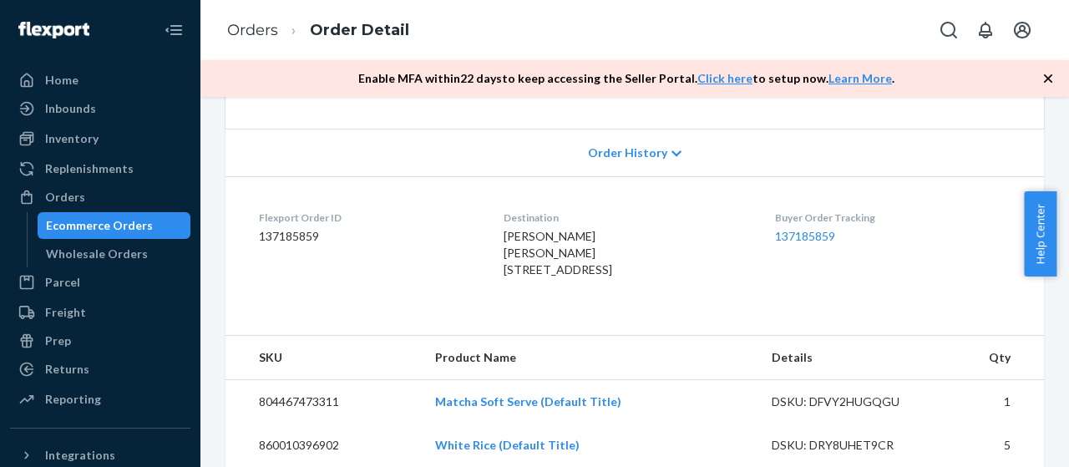
scroll to position [192, 0]
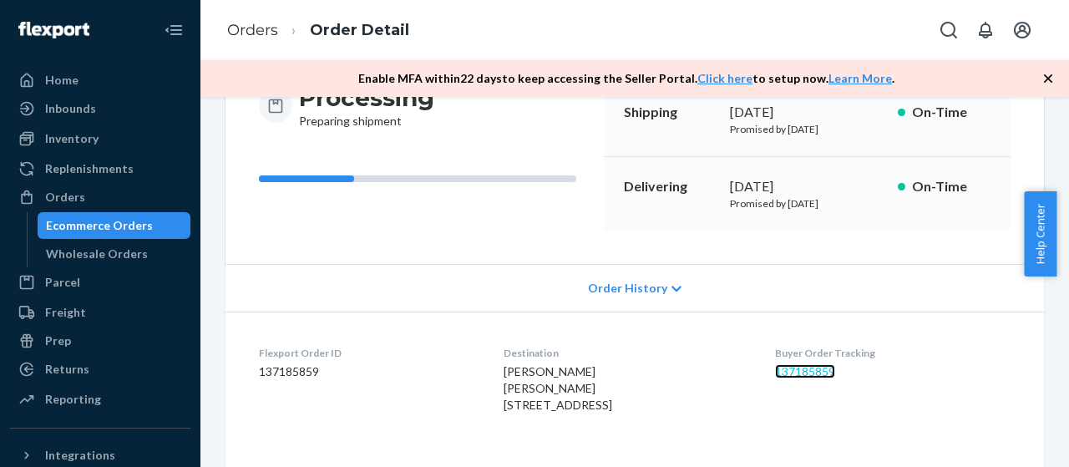
click at [814, 373] on link "137185859" at bounding box center [805, 371] width 60 height 14
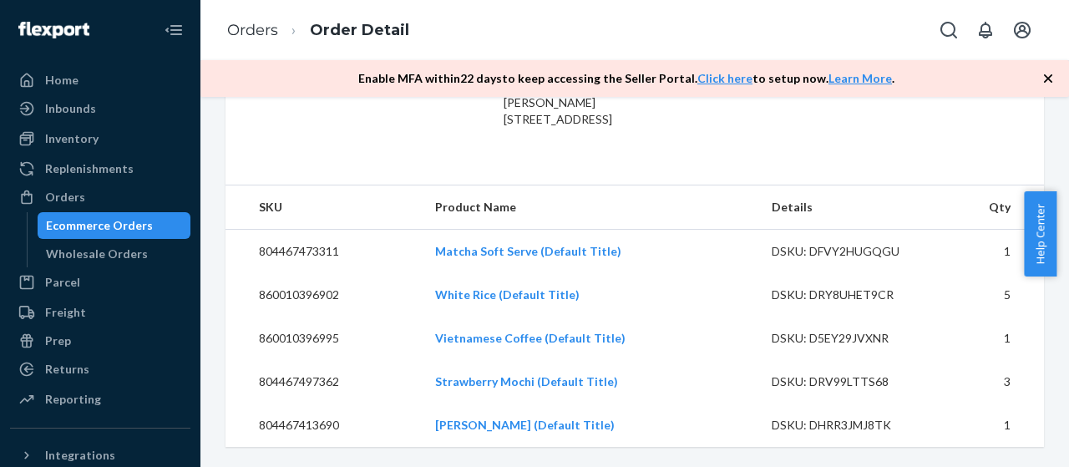
scroll to position [526, 0]
